Goal: Information Seeking & Learning: Learn about a topic

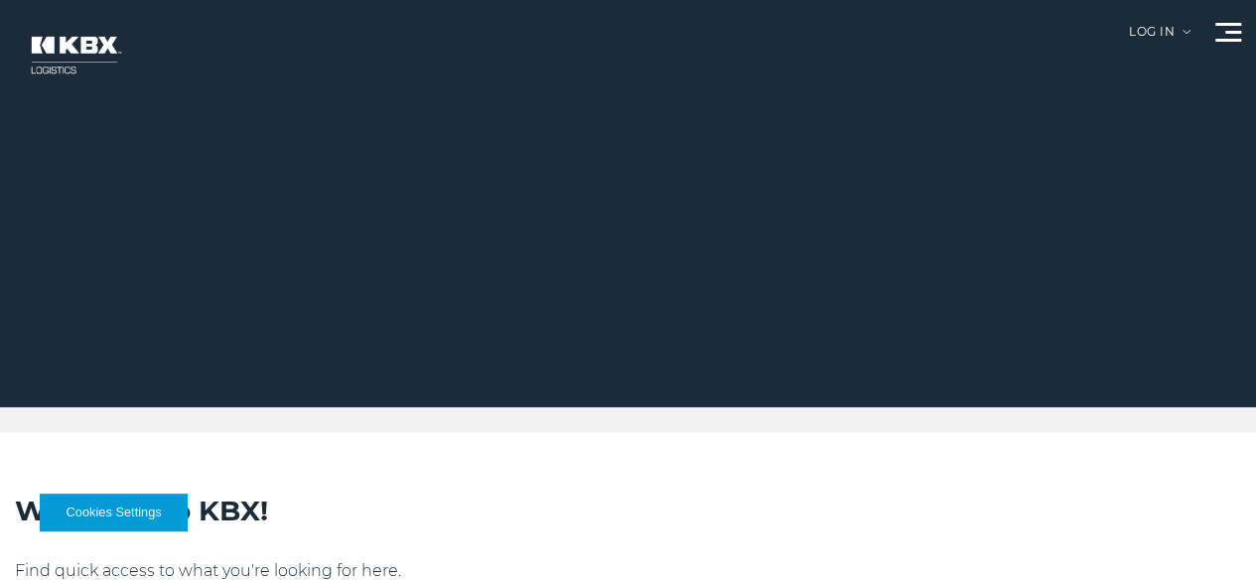
click at [0, 0] on link "SHIPPERS" at bounding box center [0, 0] width 0 height 0
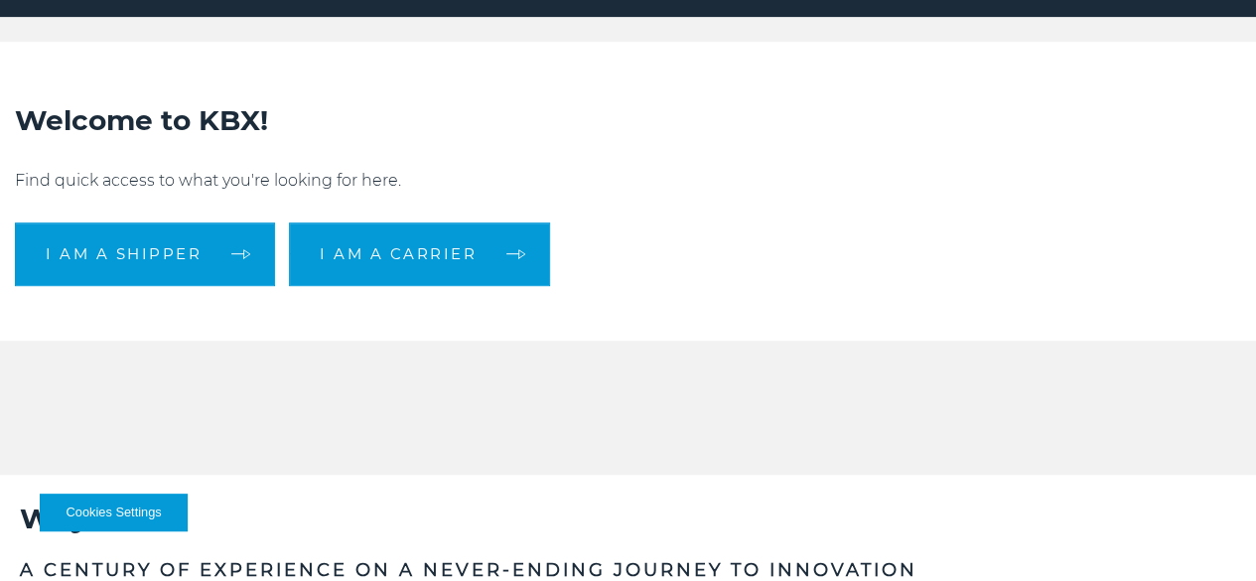
scroll to position [387, 0]
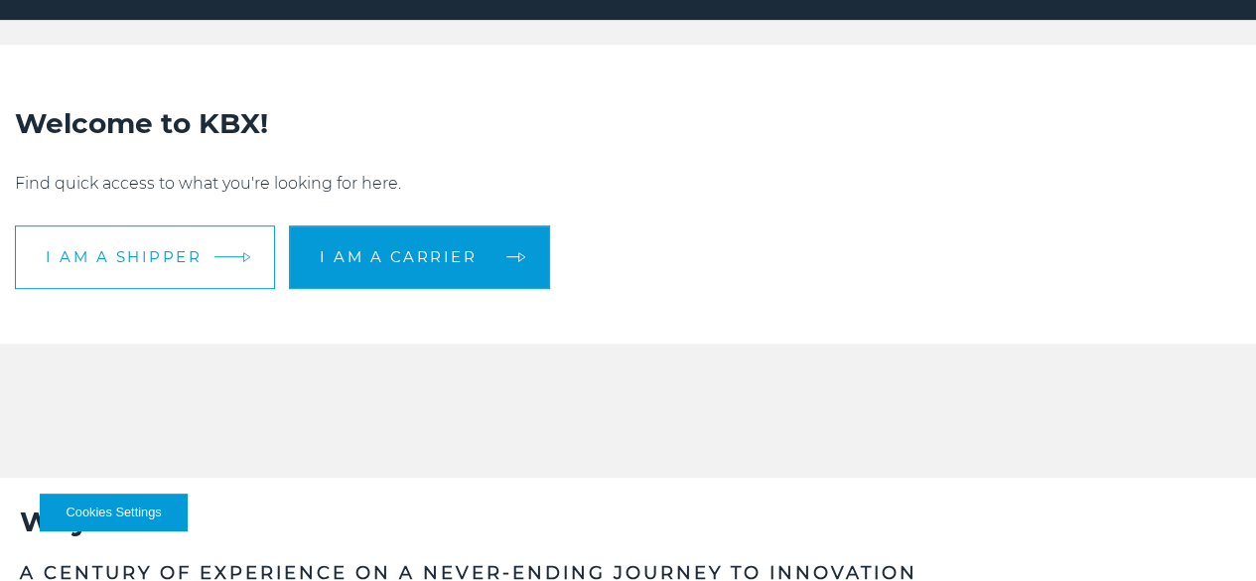
click at [275, 289] on link "I am a shipper" at bounding box center [145, 257] width 260 height 64
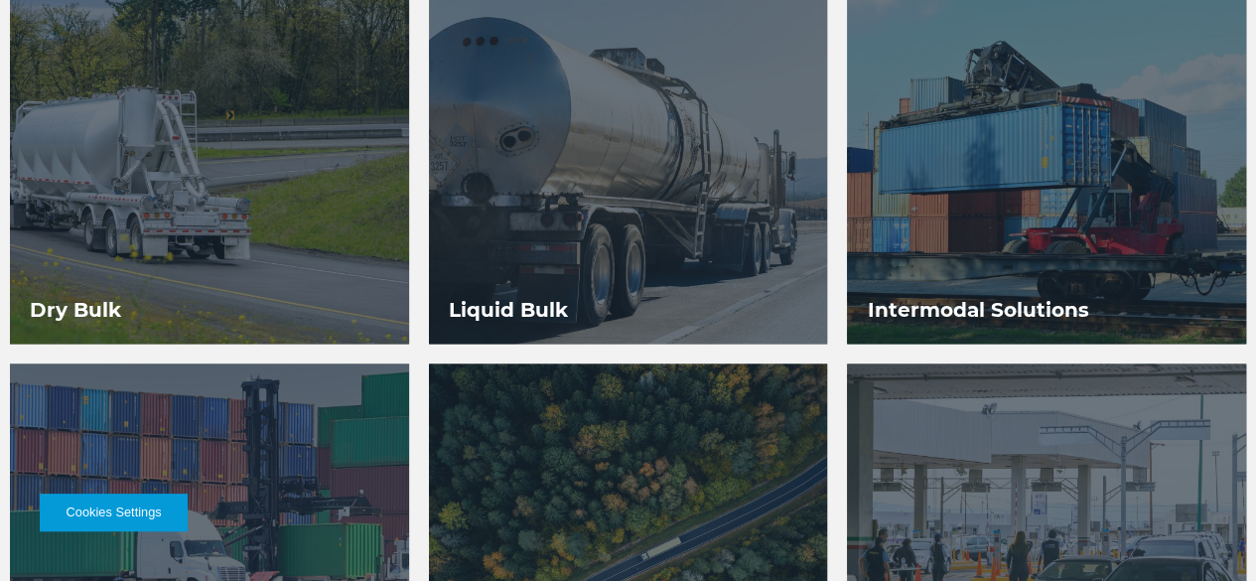
scroll to position [1328, 0]
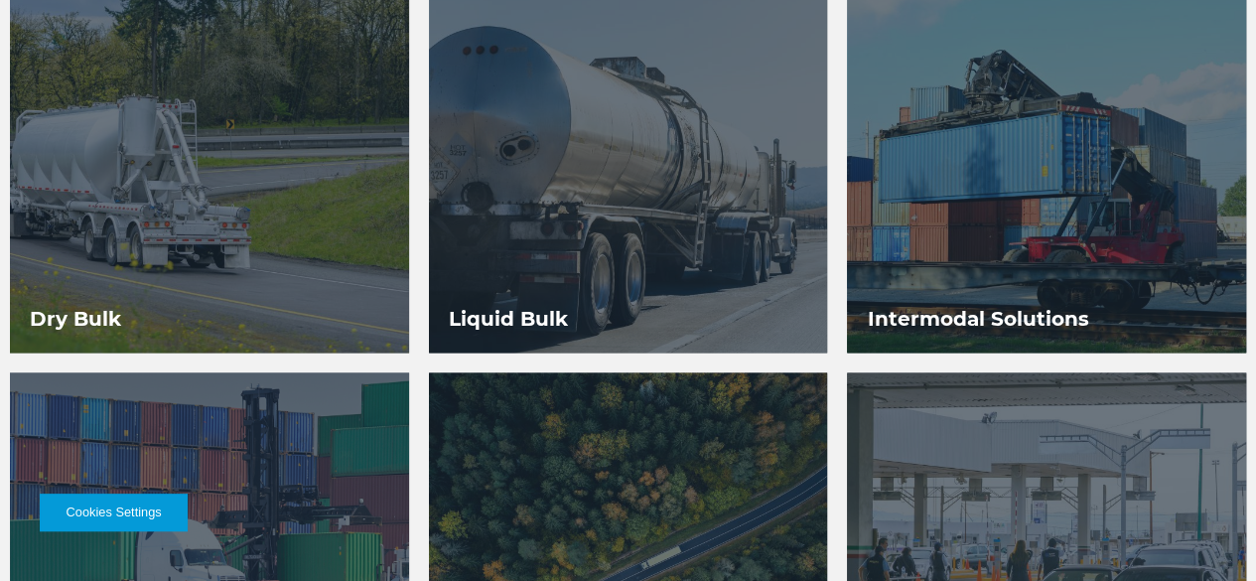
drag, startPoint x: 1270, startPoint y: 107, endPoint x: 1270, endPoint y: 400, distance: 293.0
click at [1255, 400] on html "Cookies Settings Log in LOGISTICS RAIL INTERNATIONAL LOADSHOP Home Company Abou…" at bounding box center [628, 538] width 1256 height 3732
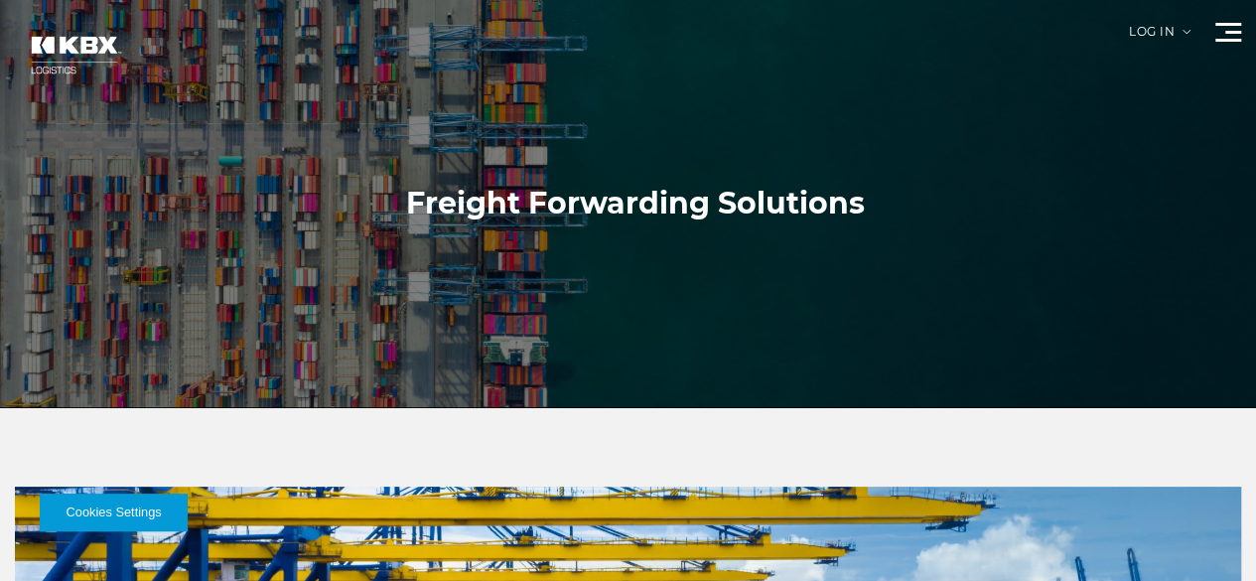
drag, startPoint x: 1270, startPoint y: 134, endPoint x: 1146, endPoint y: 29, distance: 162.8
